Goal: Information Seeking & Learning: Check status

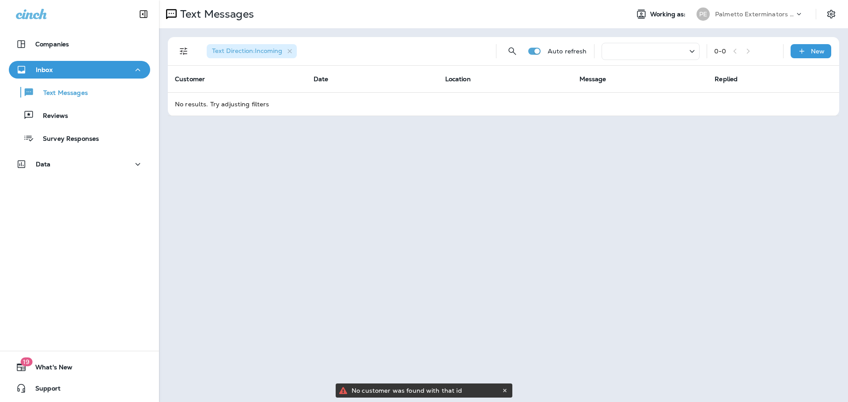
click at [649, 53] on div at bounding box center [650, 51] width 98 height 17
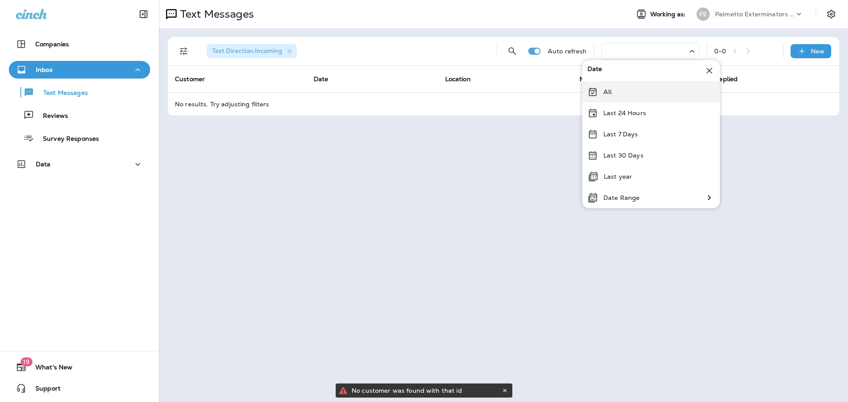
click at [616, 91] on div "All" at bounding box center [651, 91] width 138 height 21
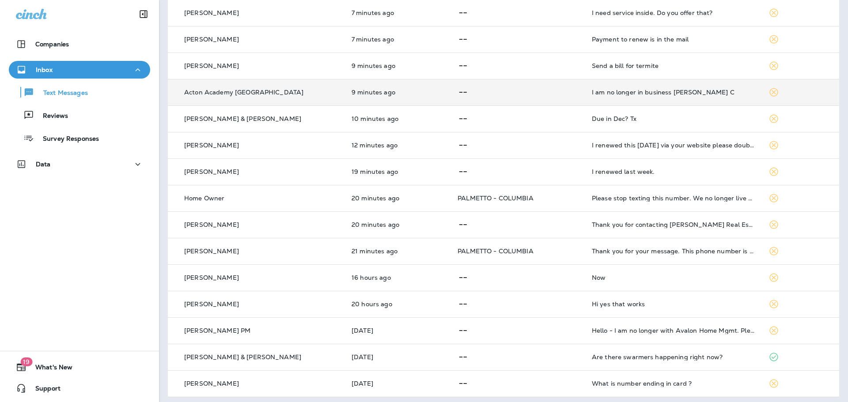
scroll to position [229, 0]
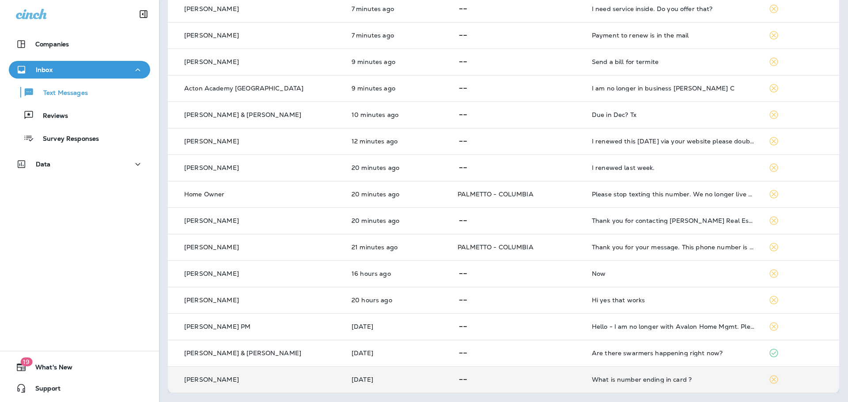
click at [459, 379] on p at bounding box center [517, 379] width 120 height 11
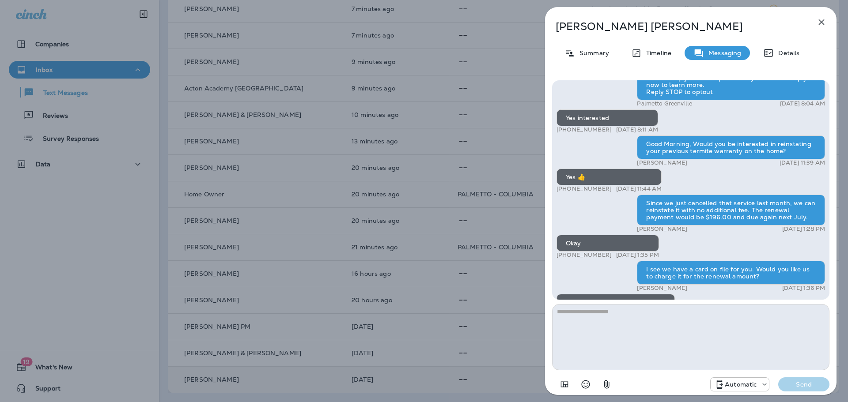
scroll to position [-47, 0]
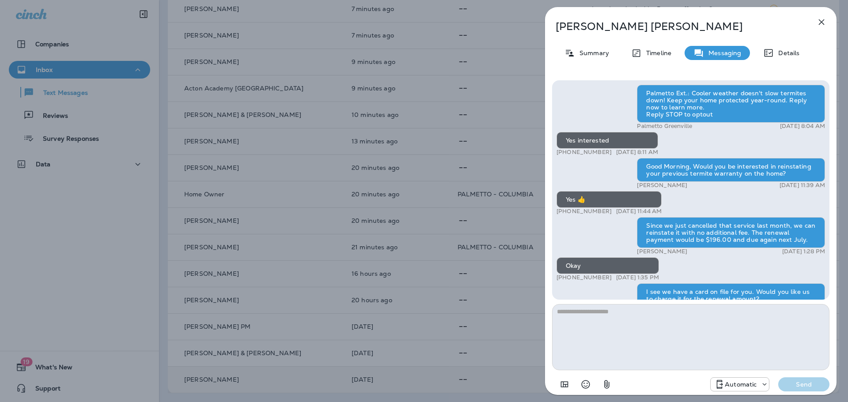
click at [822, 19] on icon "button" at bounding box center [821, 22] width 11 height 11
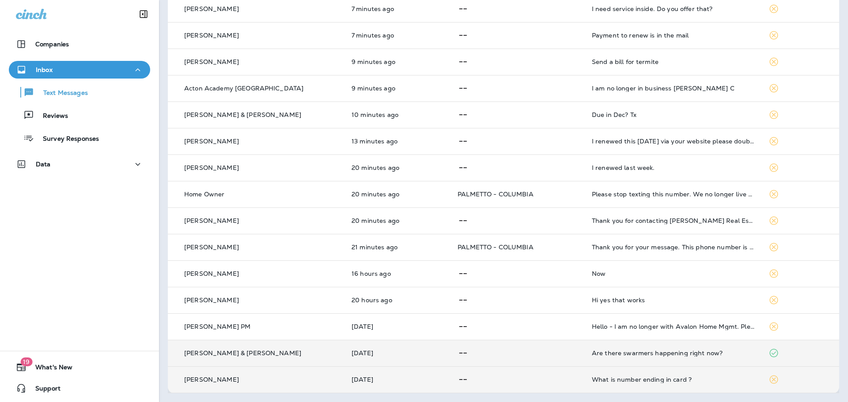
click at [687, 356] on div "Are there swarmers happening right now?" at bounding box center [673, 353] width 162 height 7
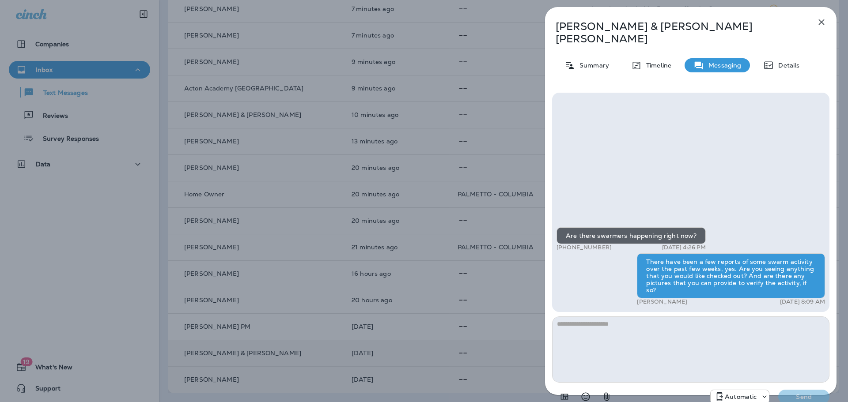
click at [824, 20] on icon "button" at bounding box center [821, 22] width 11 height 11
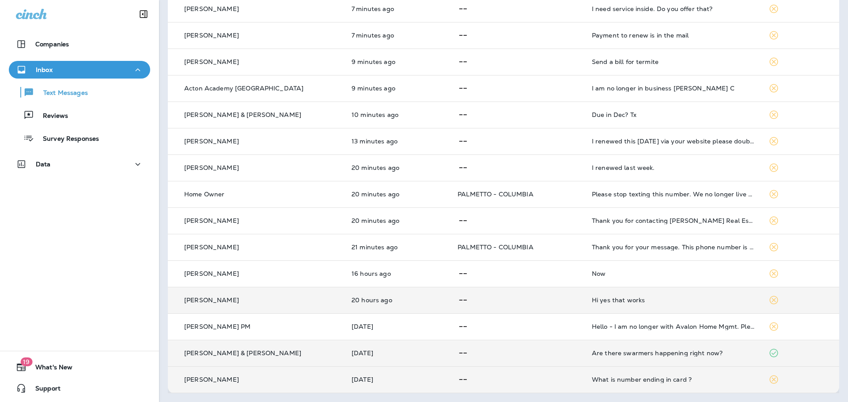
click at [660, 303] on div "Hi yes that works" at bounding box center [673, 300] width 162 height 7
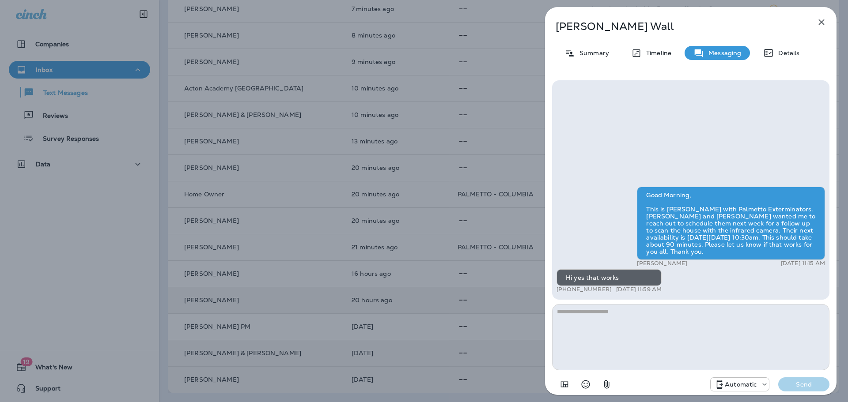
click at [824, 19] on icon "button" at bounding box center [821, 22] width 11 height 11
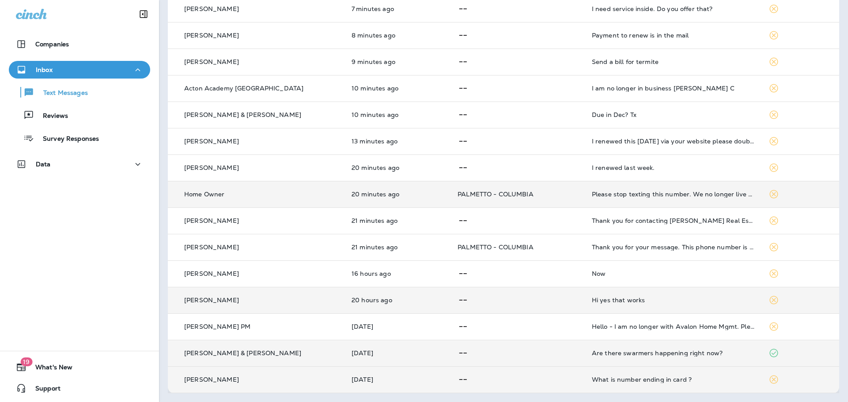
click at [688, 198] on td "Please stop texting this number. We no longer live at that address" at bounding box center [673, 194] width 177 height 26
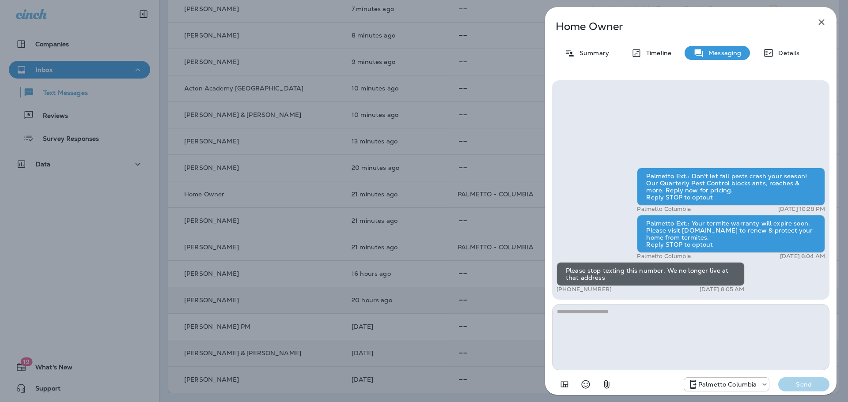
click at [822, 20] on icon "button" at bounding box center [822, 22] width 6 height 6
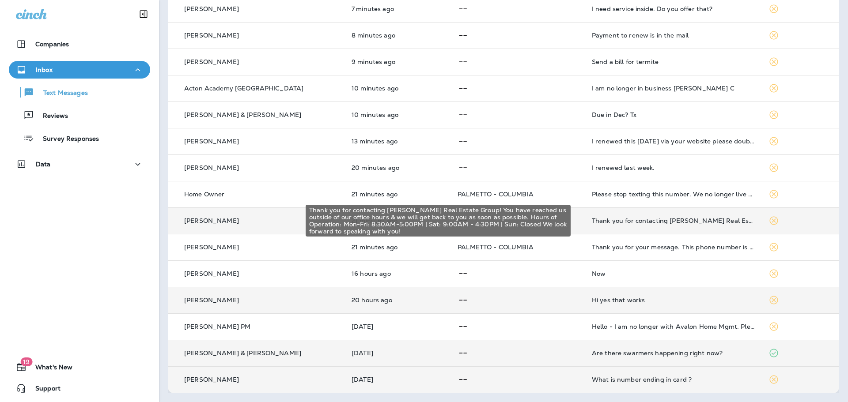
click at [689, 219] on div "Thank you for contacting [PERSON_NAME] Real Estate Group! You have reached us o…" at bounding box center [673, 220] width 162 height 7
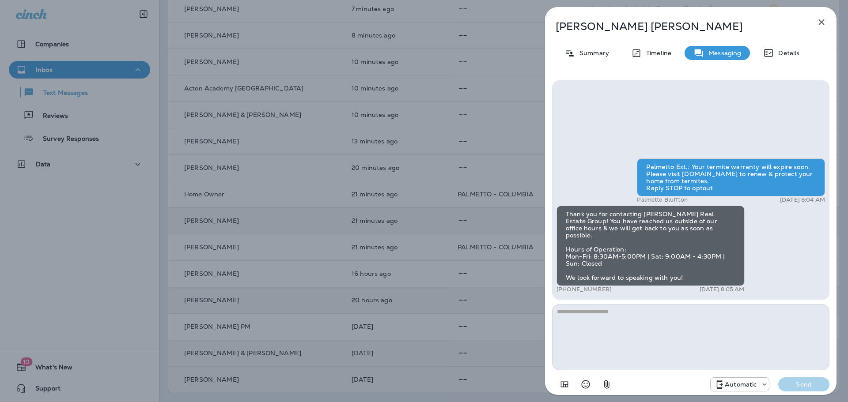
click at [821, 23] on icon "button" at bounding box center [822, 22] width 6 height 6
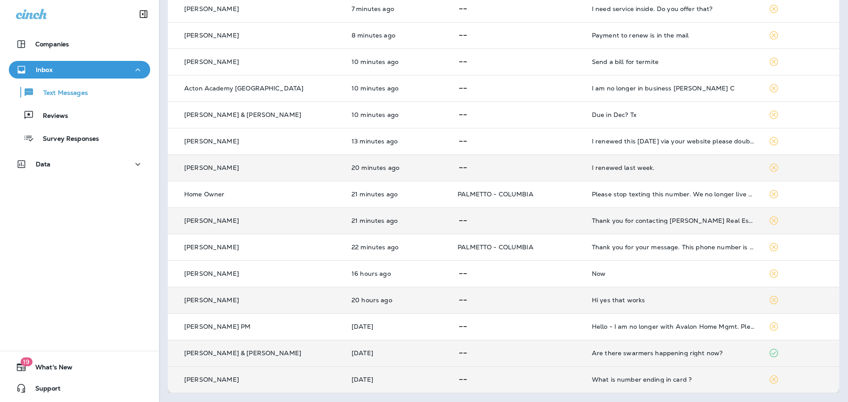
click at [670, 174] on td "I renewed last week." at bounding box center [673, 168] width 177 height 26
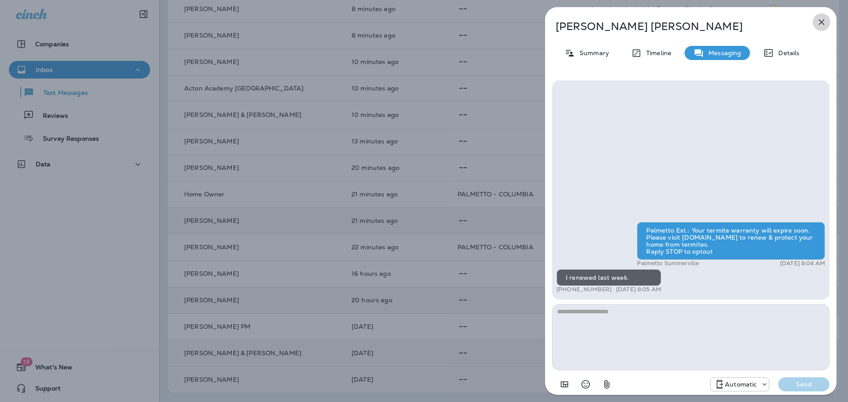
click at [821, 23] on icon "button" at bounding box center [822, 22] width 6 height 6
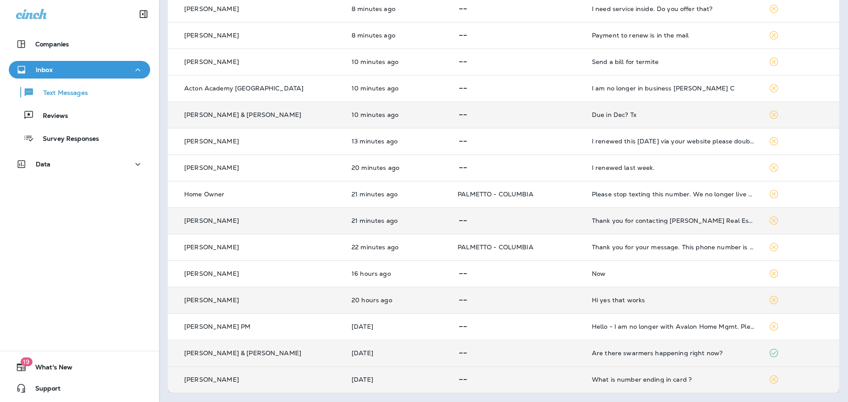
click at [649, 118] on td "Due in Dec? Tx" at bounding box center [673, 115] width 177 height 26
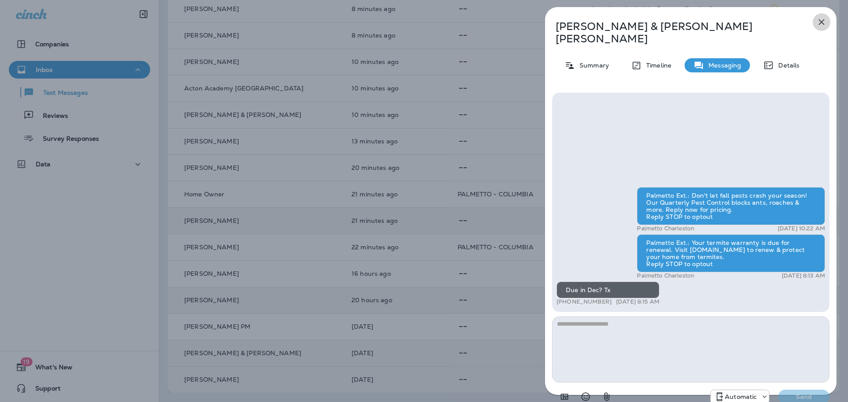
click at [822, 19] on icon "button" at bounding box center [821, 22] width 11 height 11
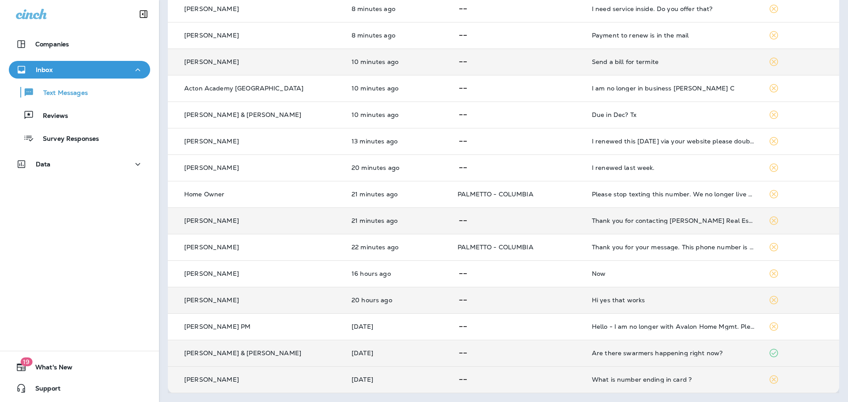
click at [650, 62] on div "Send a bill for termite" at bounding box center [673, 61] width 162 height 7
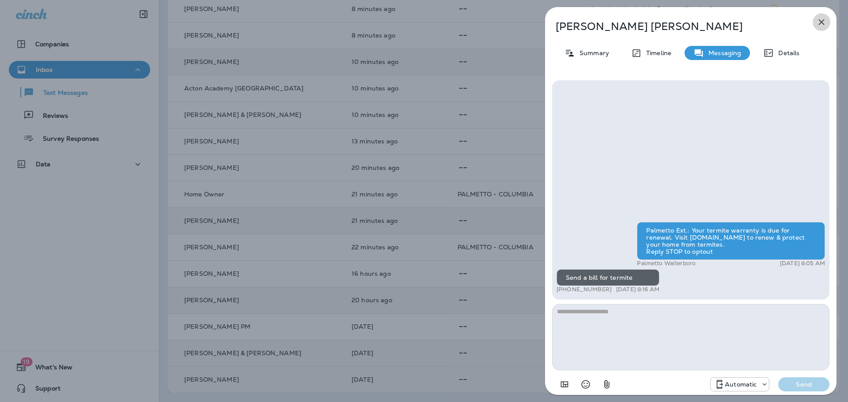
click at [822, 18] on icon "button" at bounding box center [821, 22] width 11 height 11
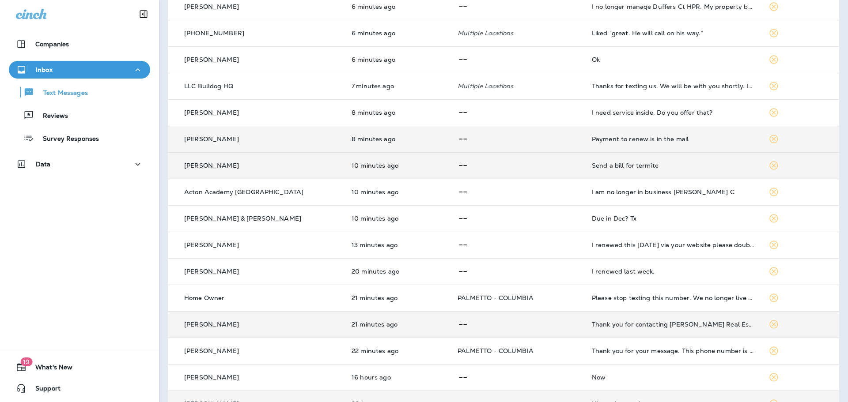
scroll to position [97, 0]
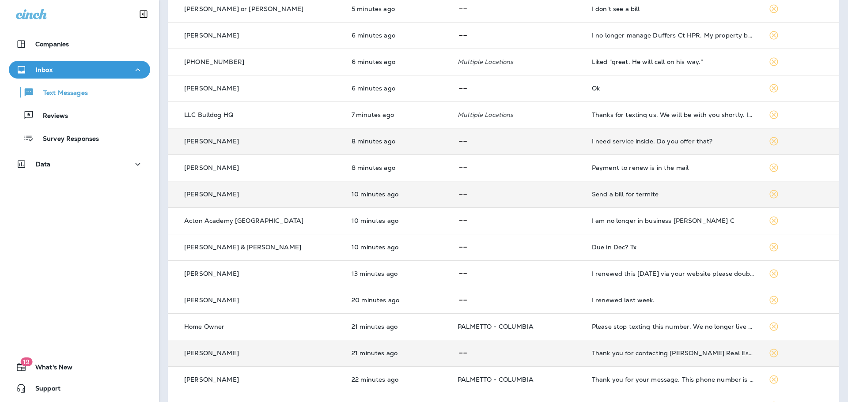
click at [685, 143] on div "I need service inside. Do you offer that?" at bounding box center [673, 141] width 162 height 7
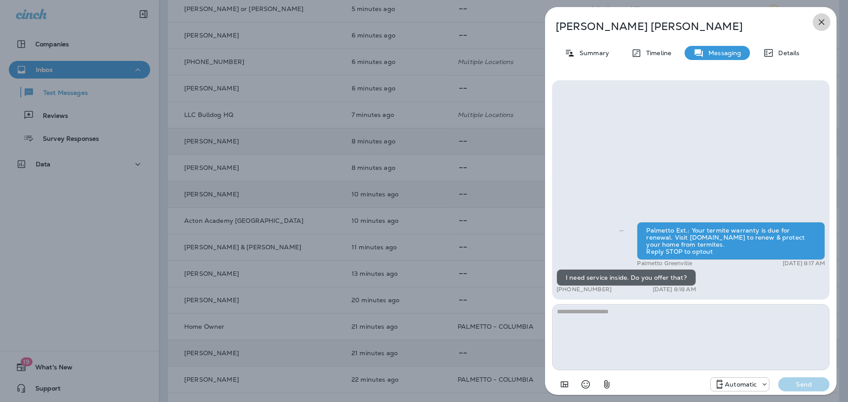
click at [824, 23] on icon "button" at bounding box center [821, 22] width 11 height 11
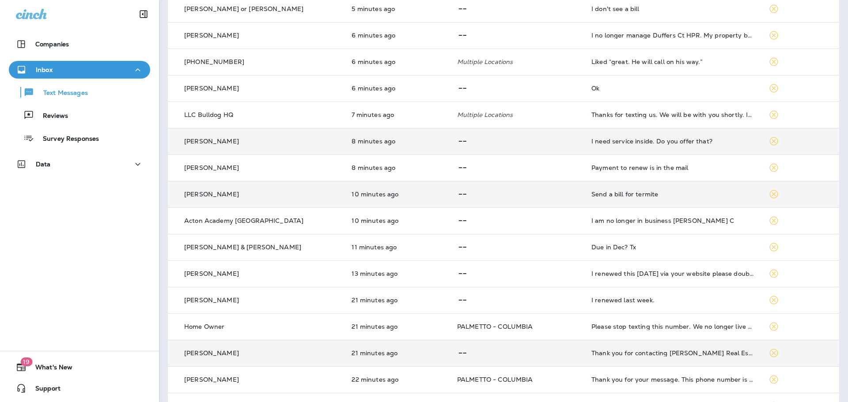
click at [672, 141] on div "I need service inside. Do you offer that?" at bounding box center [672, 141] width 162 height 7
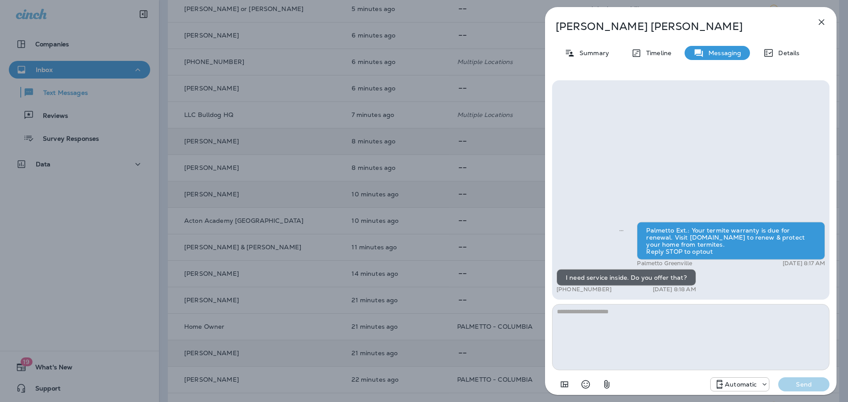
click at [822, 25] on icon "button" at bounding box center [821, 22] width 11 height 11
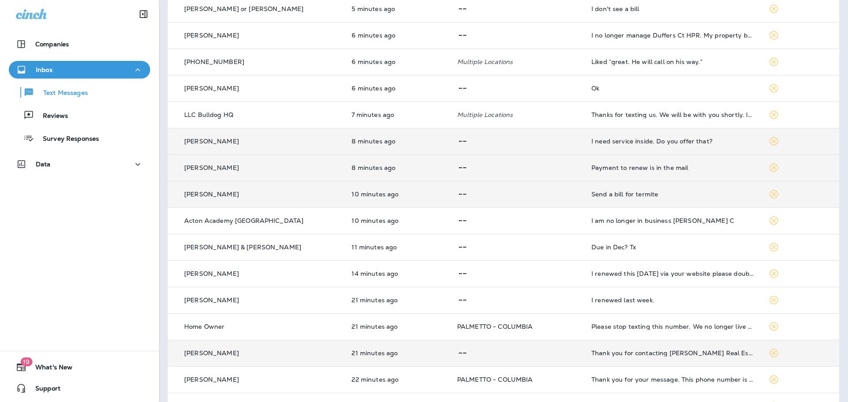
click at [696, 158] on td "Payment to renew is in the mail" at bounding box center [672, 168] width 177 height 26
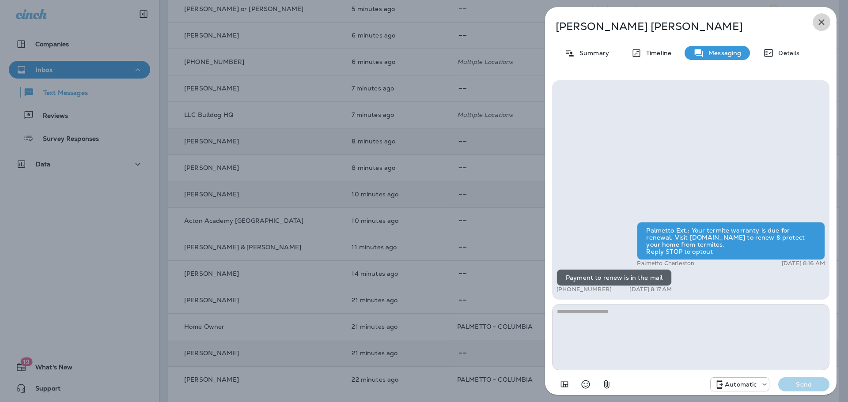
click at [817, 20] on icon "button" at bounding box center [821, 22] width 11 height 11
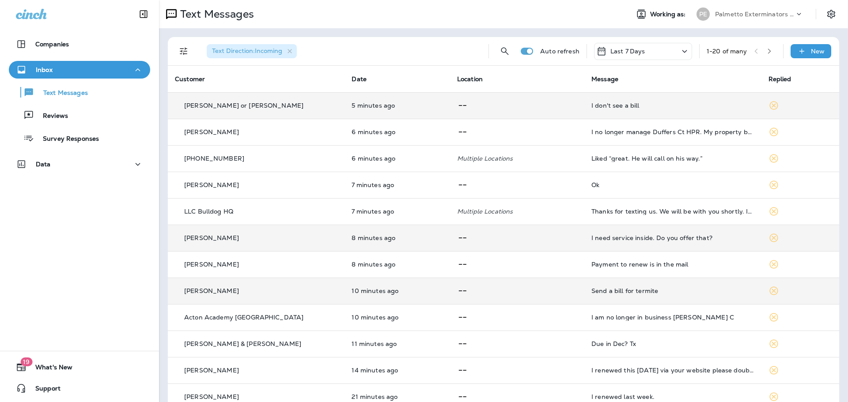
click at [457, 110] on icon at bounding box center [462, 105] width 11 height 11
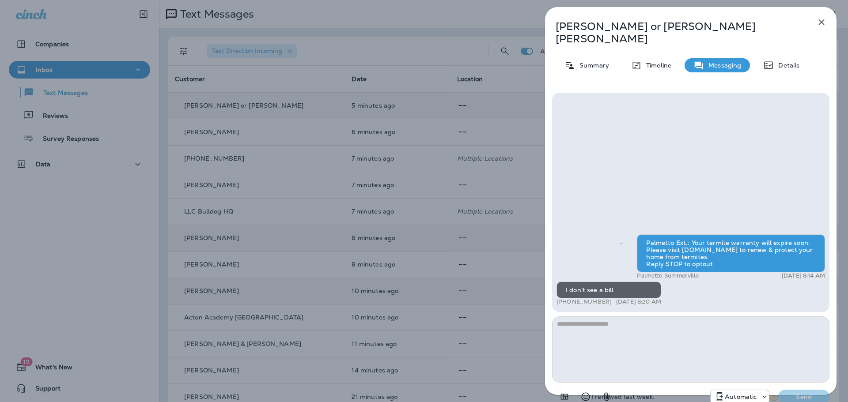
click at [820, 19] on icon "button" at bounding box center [821, 22] width 11 height 11
